Goal: Find specific page/section: Find specific page/section

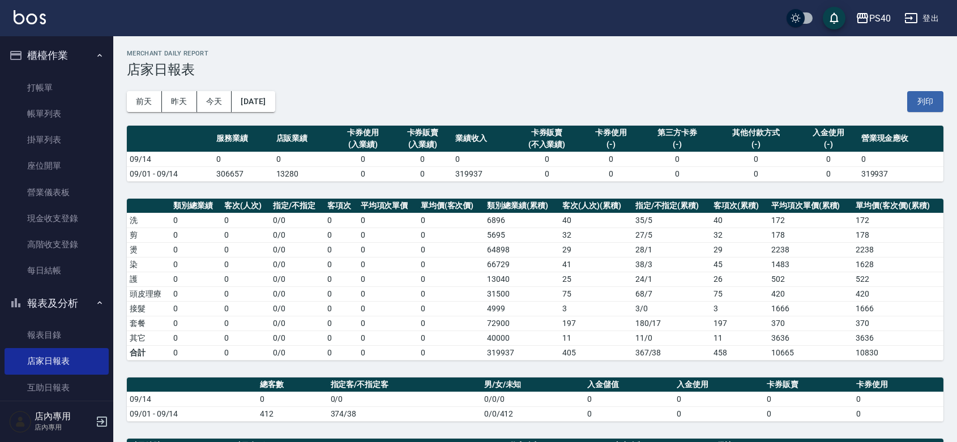
click at [329, 182] on div "PS40 [DATE] 店家日報表 列印時間： [DATE][PHONE_NUMBER]:18 Merchant Daily Report 店家日報表 [DA…" at bounding box center [534, 377] width 843 height 683
click at [295, 207] on th "指定/不指定" at bounding box center [297, 206] width 54 height 15
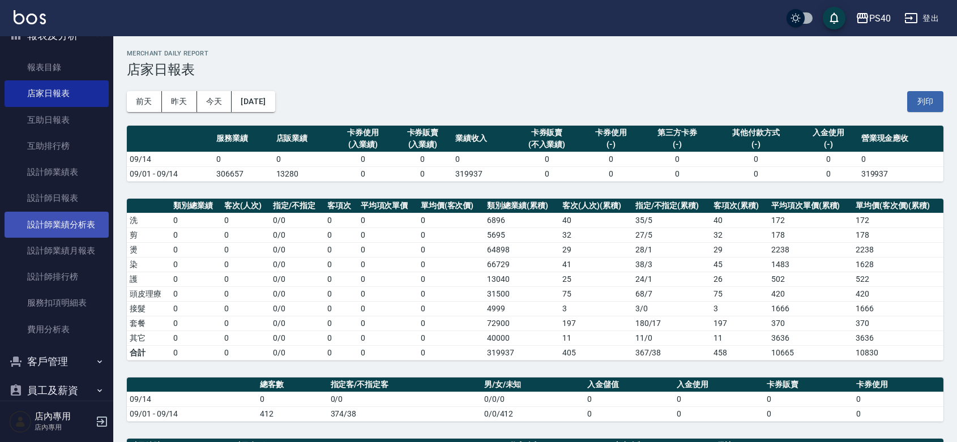
scroll to position [330, 0]
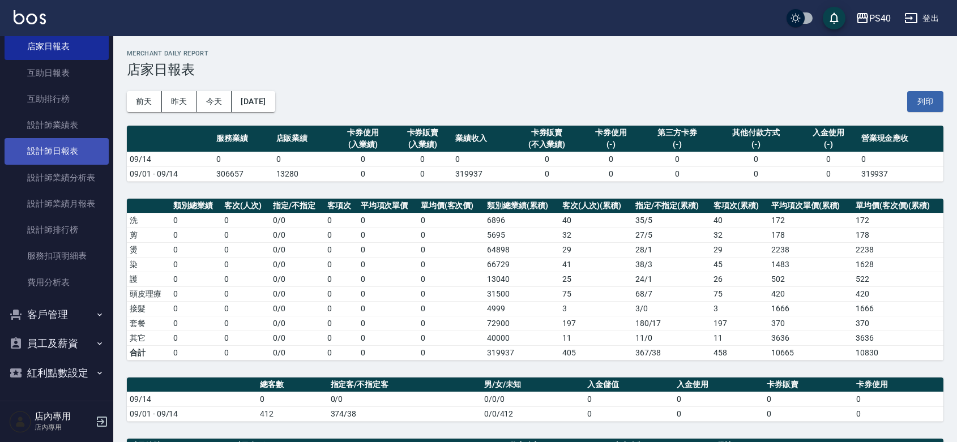
click at [72, 138] on link "設計師日報表" at bounding box center [57, 151] width 104 height 26
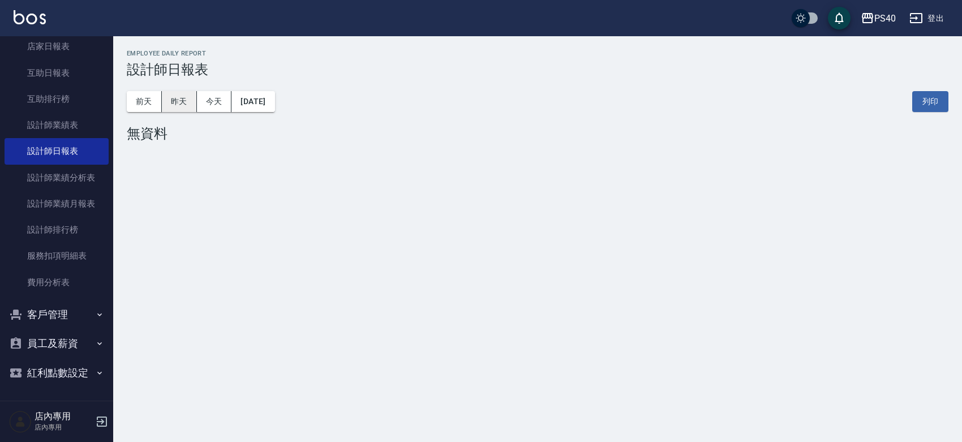
click at [182, 99] on button "昨天" at bounding box center [179, 101] width 35 height 21
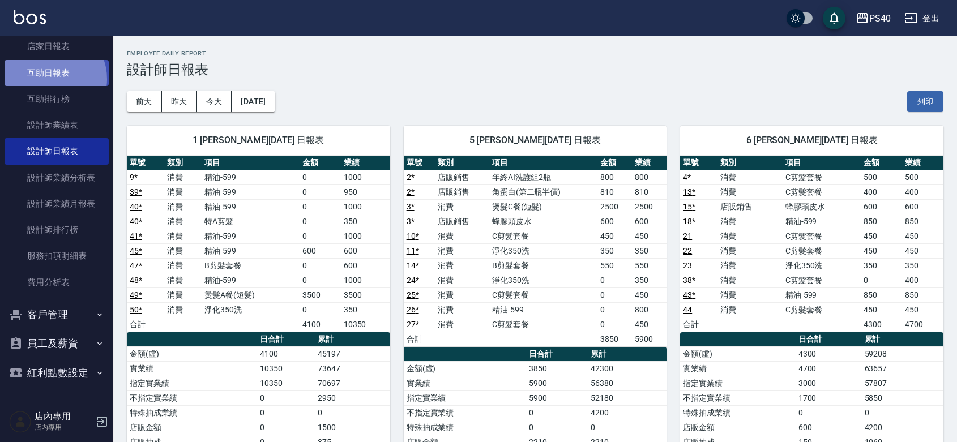
click at [50, 63] on link "互助日報表" at bounding box center [57, 73] width 104 height 26
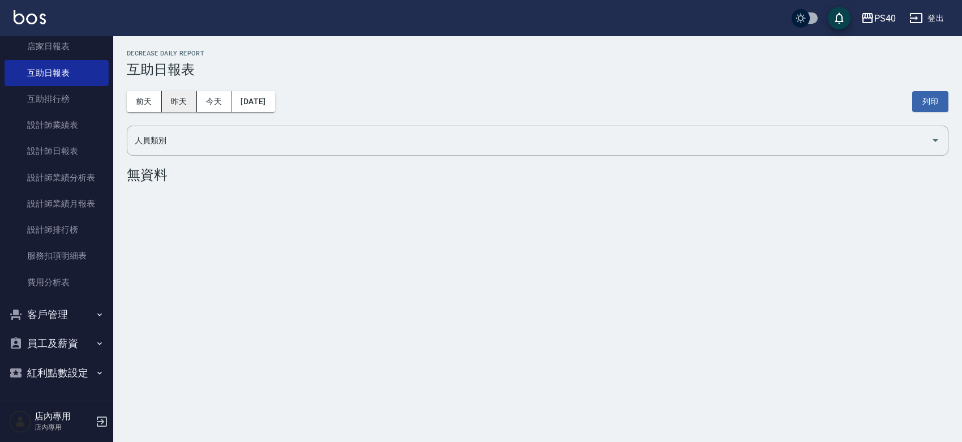
click at [178, 106] on button "昨天" at bounding box center [179, 101] width 35 height 21
